Goal: Information Seeking & Learning: Understand process/instructions

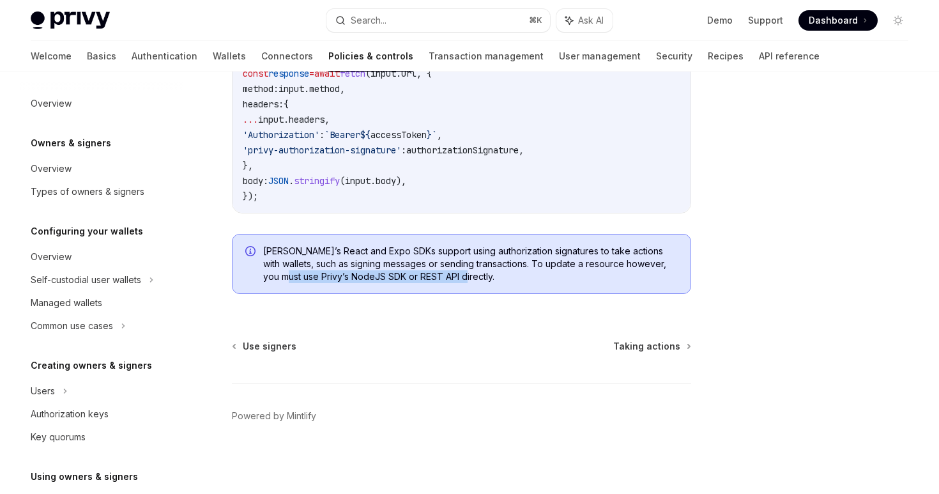
scroll to position [288, 0]
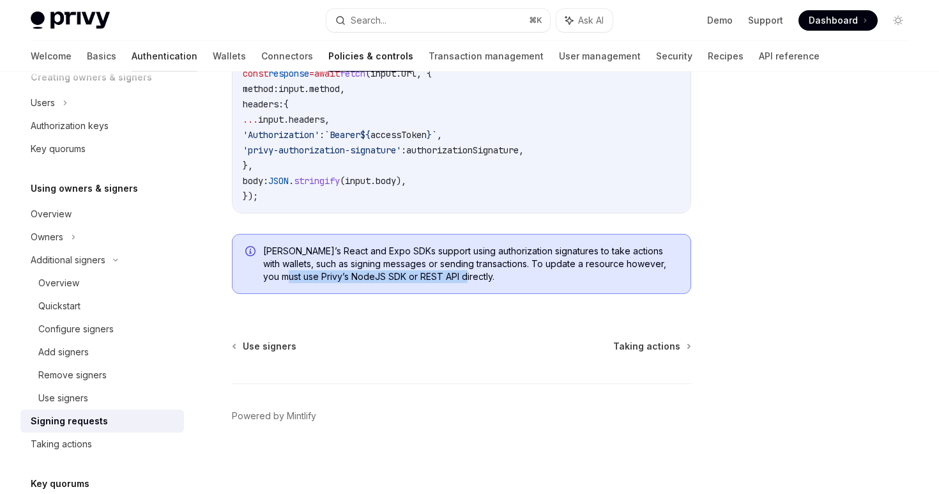
click at [132, 59] on link "Authentication" at bounding box center [165, 56] width 66 height 31
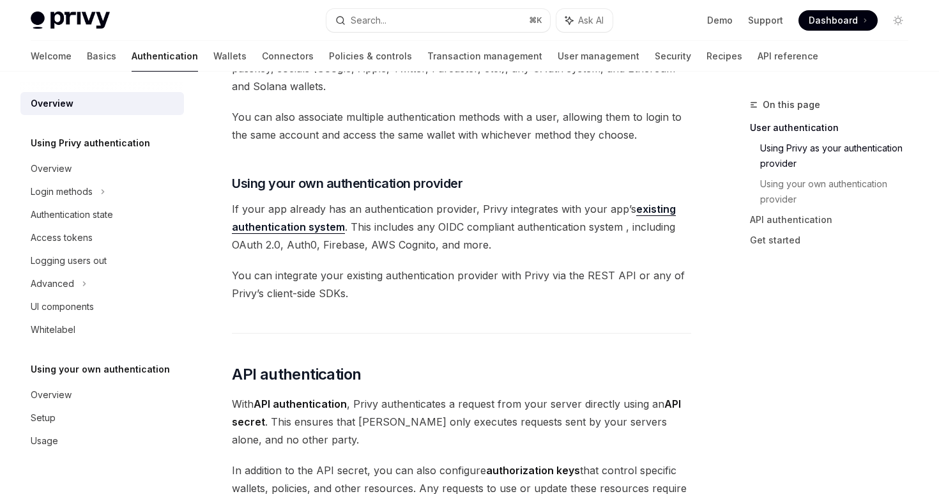
scroll to position [573, 0]
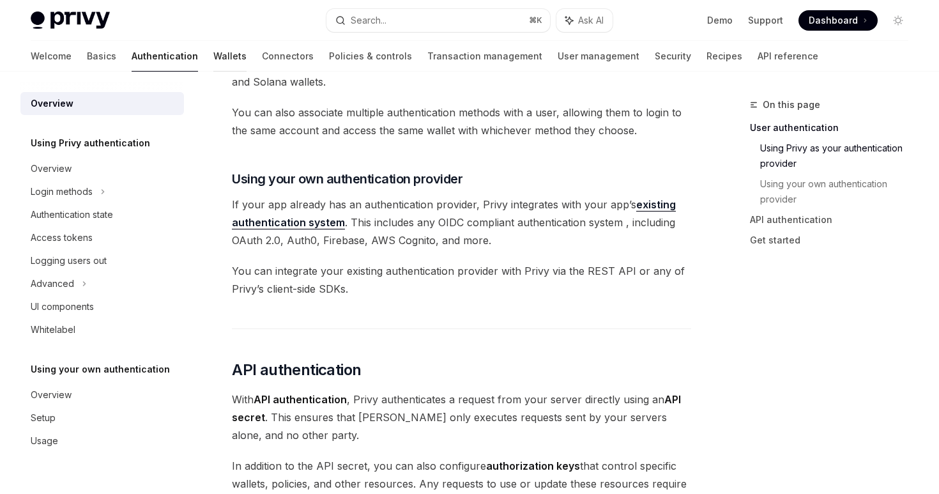
click at [213, 51] on link "Wallets" at bounding box center [229, 56] width 33 height 31
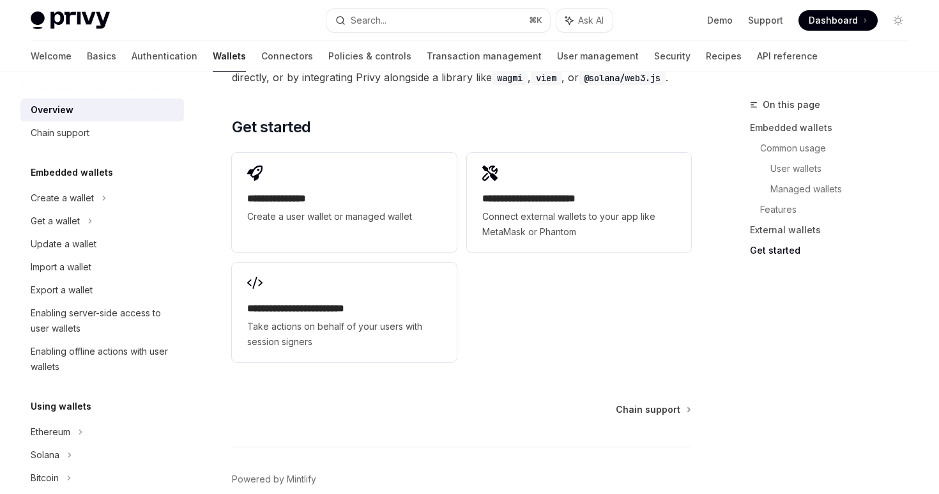
scroll to position [2062, 0]
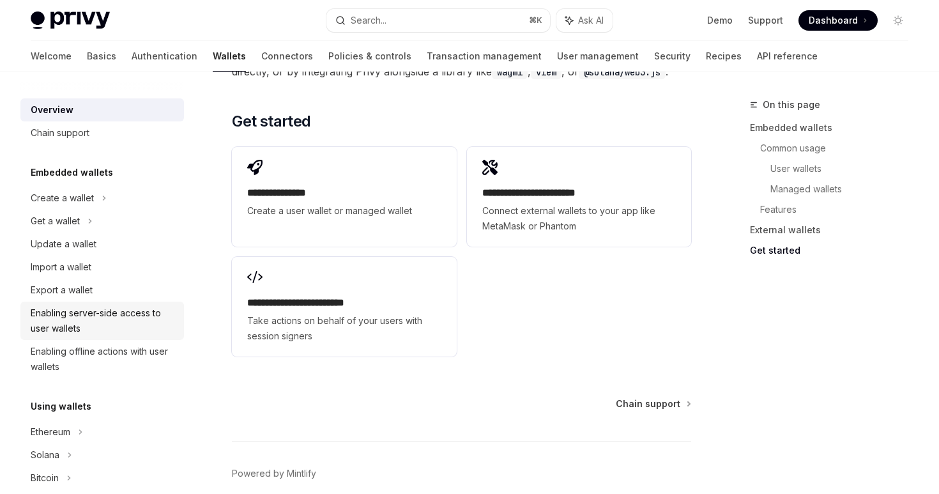
click at [98, 319] on div "Enabling server-side access to user wallets" at bounding box center [104, 320] width 146 height 31
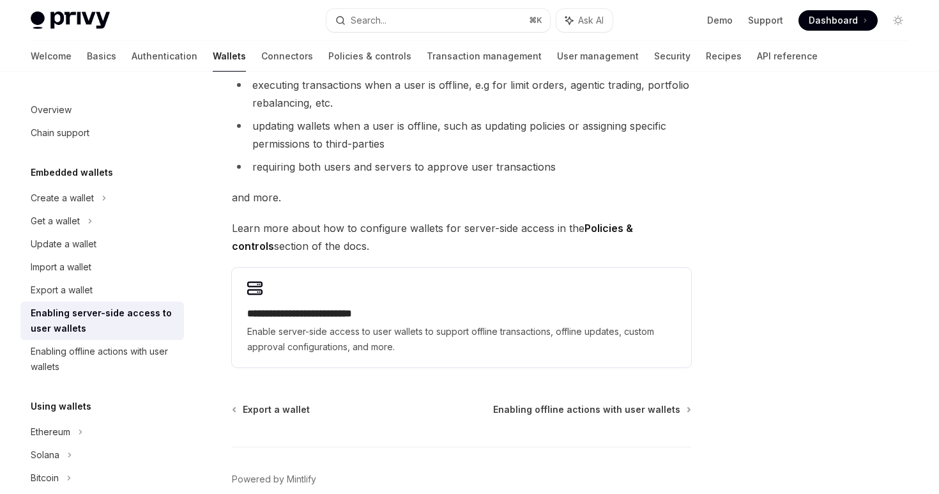
scroll to position [220, 0]
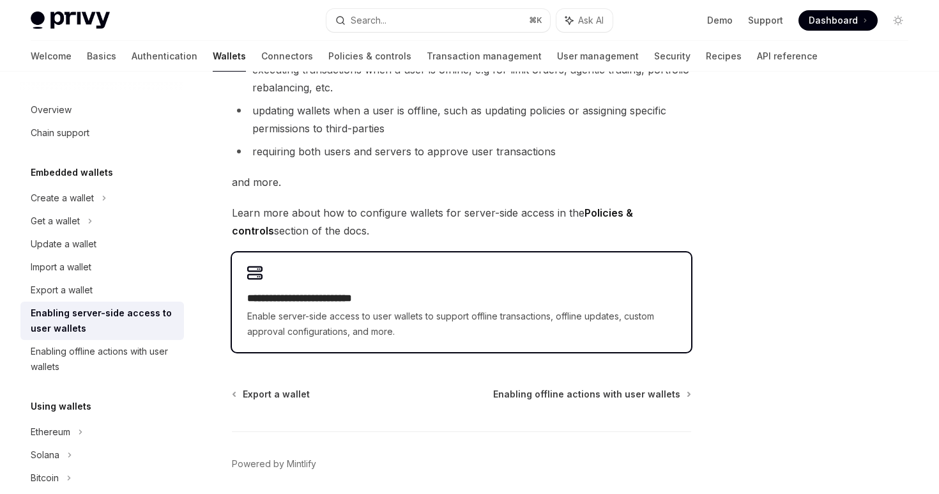
click at [321, 306] on div "**********" at bounding box center [461, 315] width 428 height 49
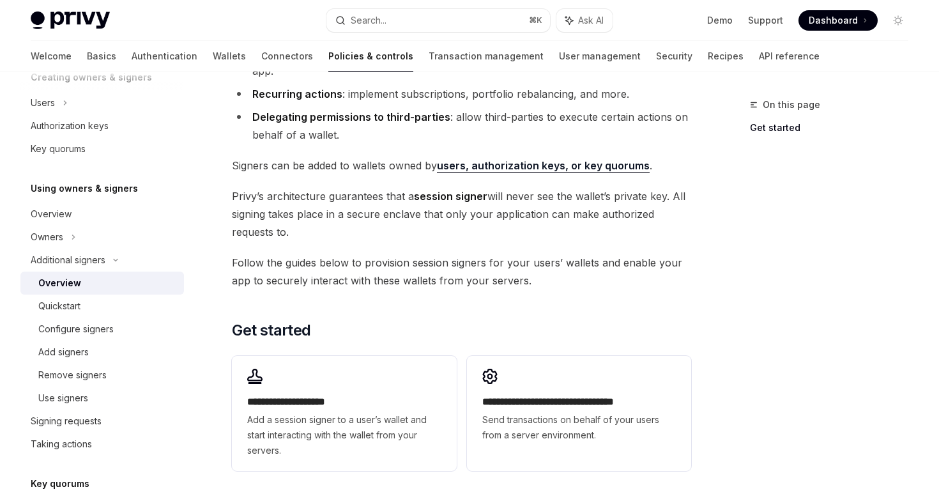
scroll to position [325, 0]
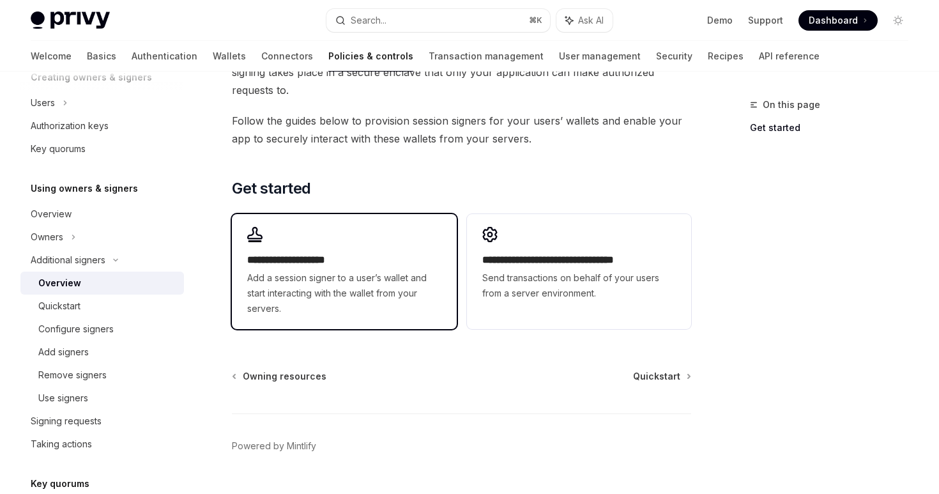
click at [326, 285] on span "Add a session signer to a user’s wallet and start interacting with the wallet f…" at bounding box center [343, 293] width 193 height 46
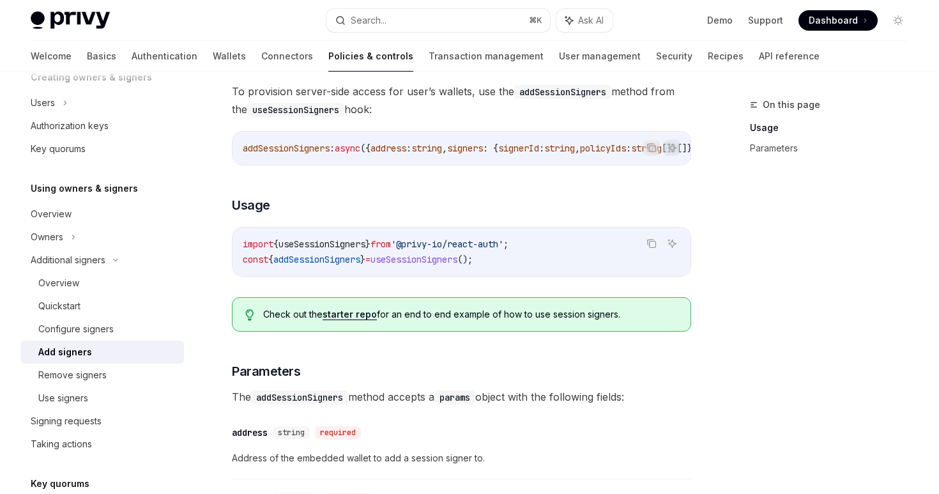
scroll to position [122, 0]
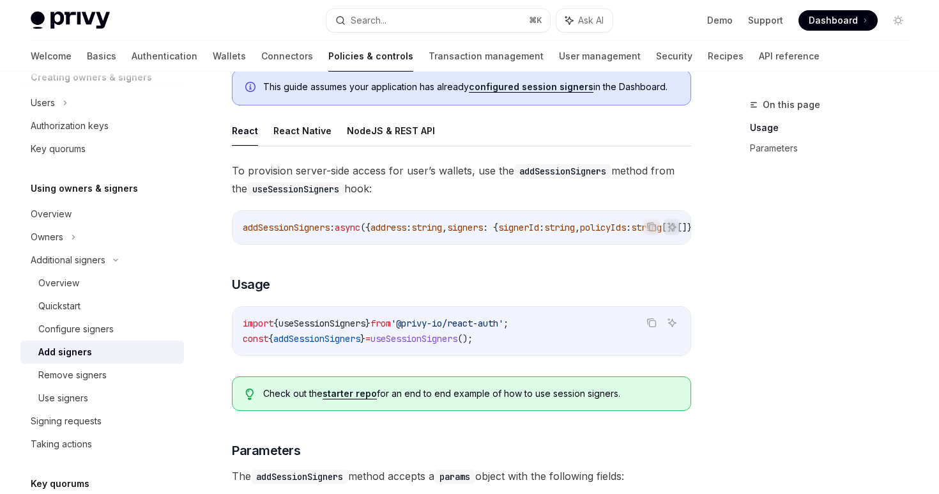
type textarea "*"
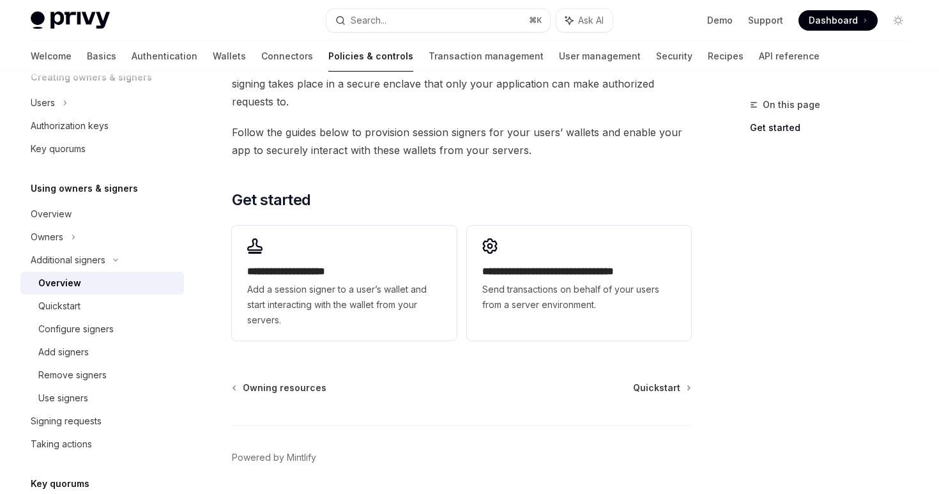
scroll to position [325, 0]
